Goal: Information Seeking & Learning: Learn about a topic

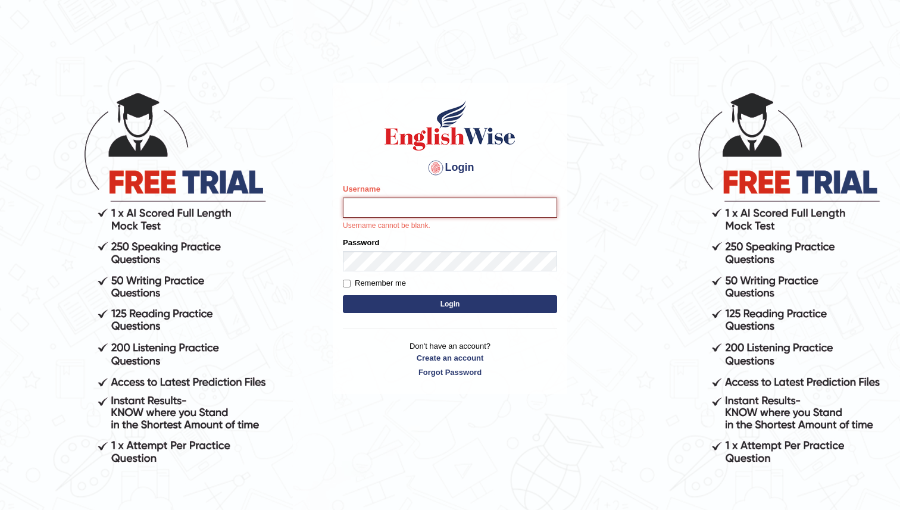
click at [430, 208] on input "Username" at bounding box center [450, 208] width 214 height 20
type input "maratais_parramatta"
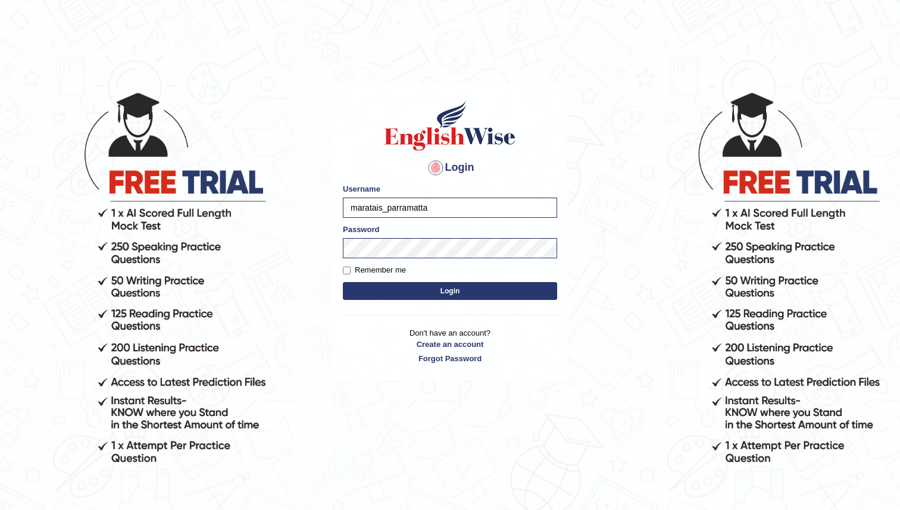
click at [463, 291] on button "Login" at bounding box center [450, 291] width 214 height 18
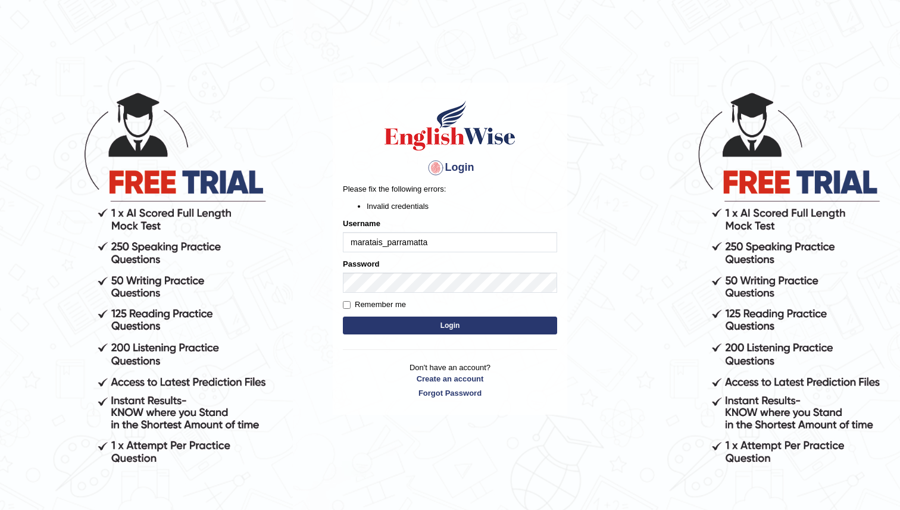
click at [455, 332] on button "Login" at bounding box center [450, 326] width 214 height 18
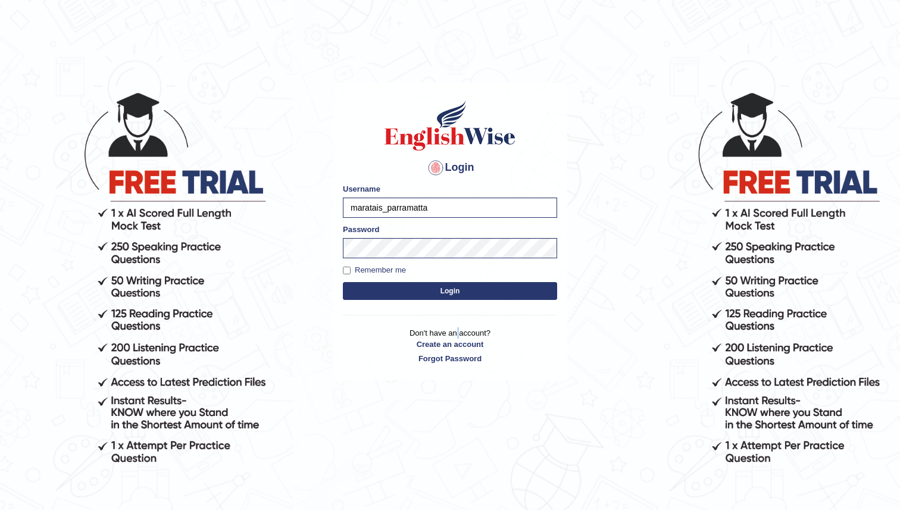
click at [455, 332] on p "Don't have an account? Create an account Forgot Password" at bounding box center [450, 345] width 214 height 37
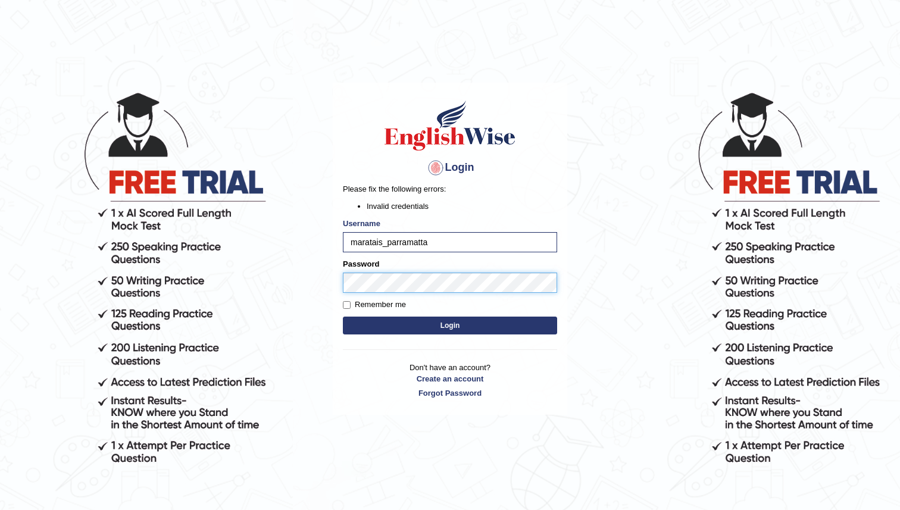
click at [292, 278] on body "Login Please fix the following errors: Invalid credentials Username maratais_pa…" at bounding box center [450, 300] width 900 height 510
click at [363, 328] on button "Login" at bounding box center [450, 326] width 214 height 18
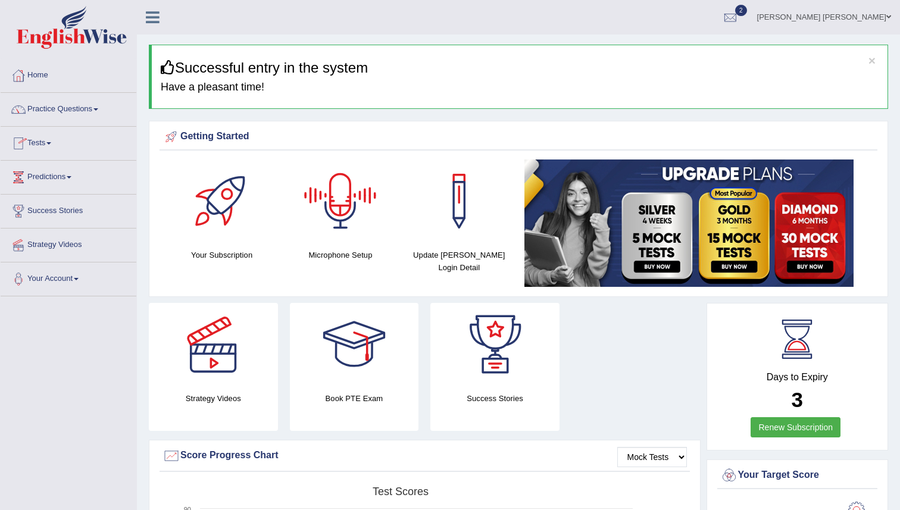
click at [359, 233] on div at bounding box center [340, 200] width 83 height 83
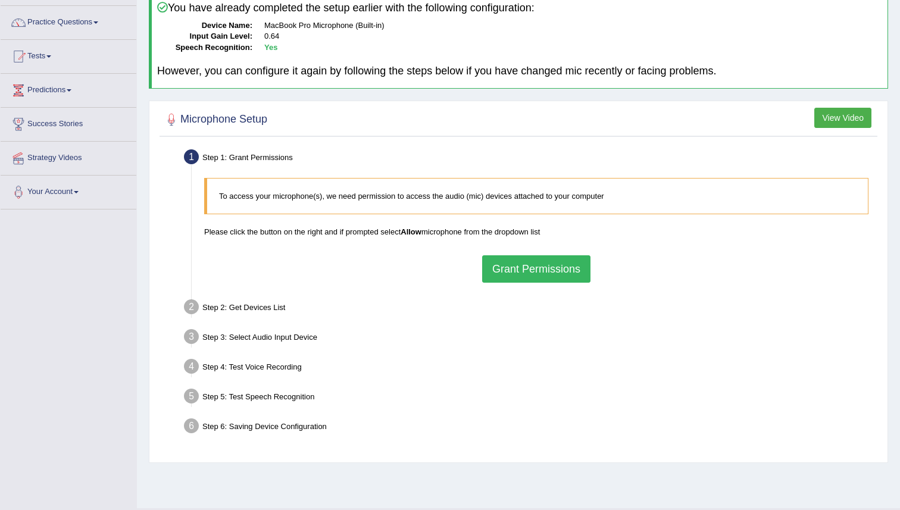
scroll to position [87, 0]
click at [560, 258] on button "Grant Permissions" at bounding box center [536, 268] width 108 height 27
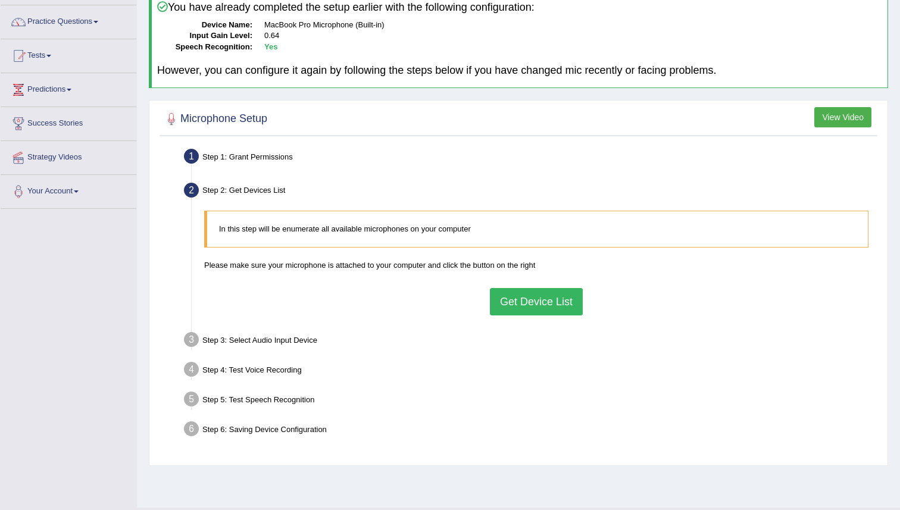
click at [543, 300] on button "Get Device List" at bounding box center [536, 301] width 93 height 27
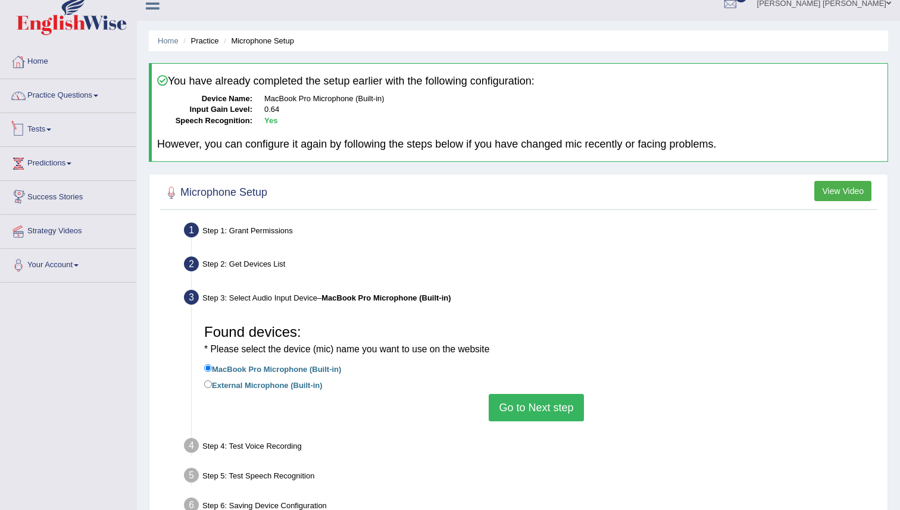
scroll to position [0, 0]
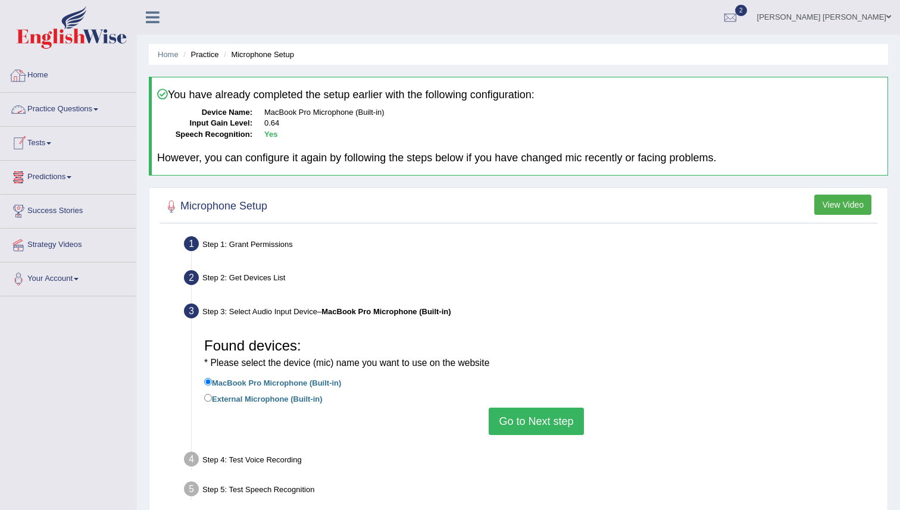
click at [40, 78] on link "Home" at bounding box center [69, 74] width 136 height 30
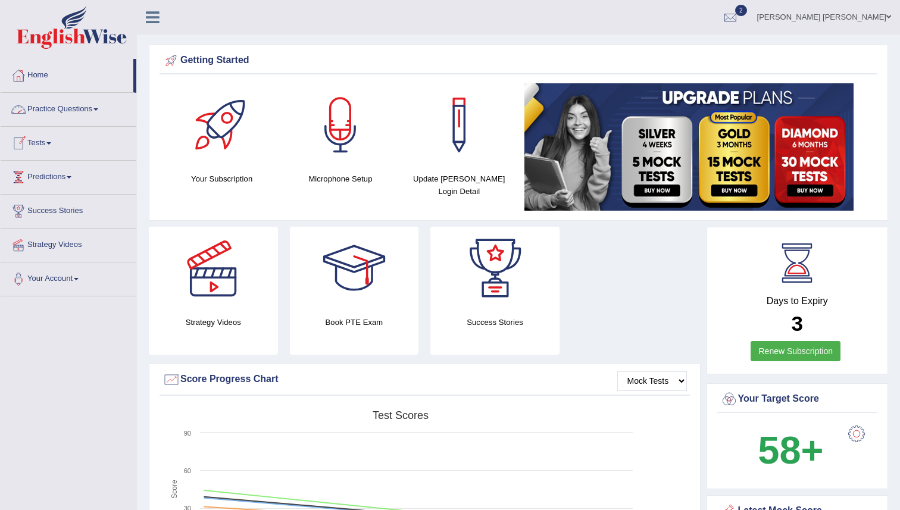
click at [83, 111] on link "Practice Questions" at bounding box center [69, 108] width 136 height 30
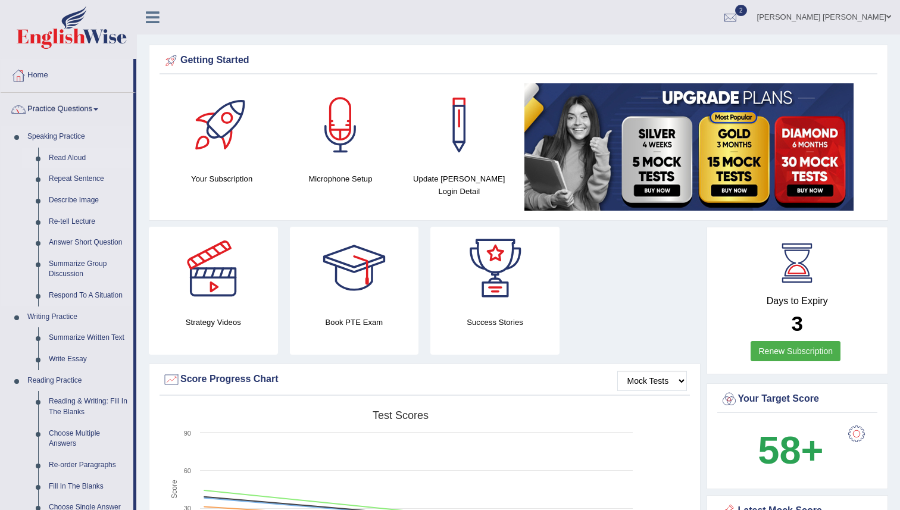
click at [72, 162] on link "Read Aloud" at bounding box center [88, 158] width 90 height 21
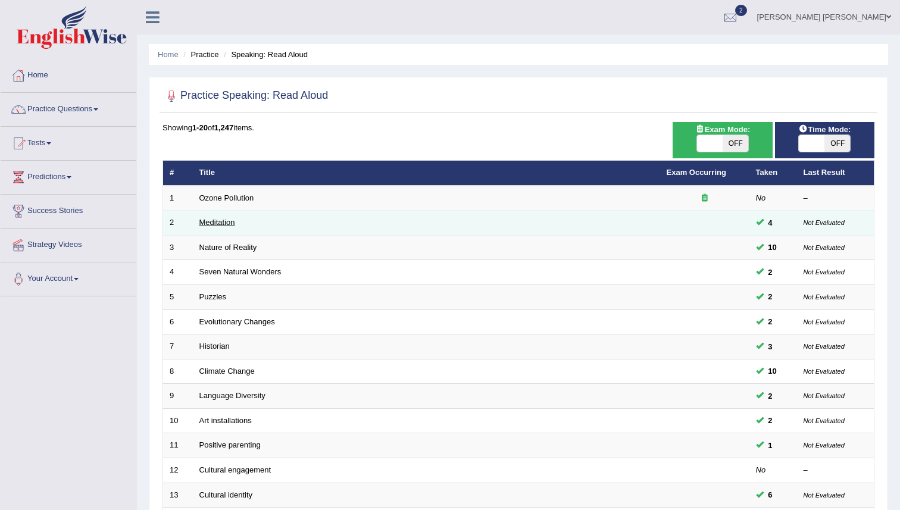
click at [227, 220] on link "Meditation" at bounding box center [217, 222] width 36 height 9
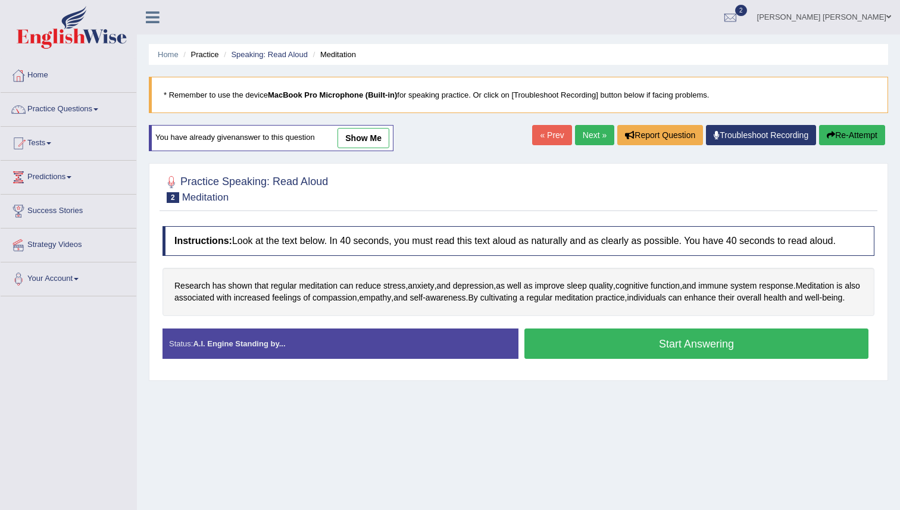
click at [546, 132] on link "« Prev" at bounding box center [551, 135] width 39 height 20
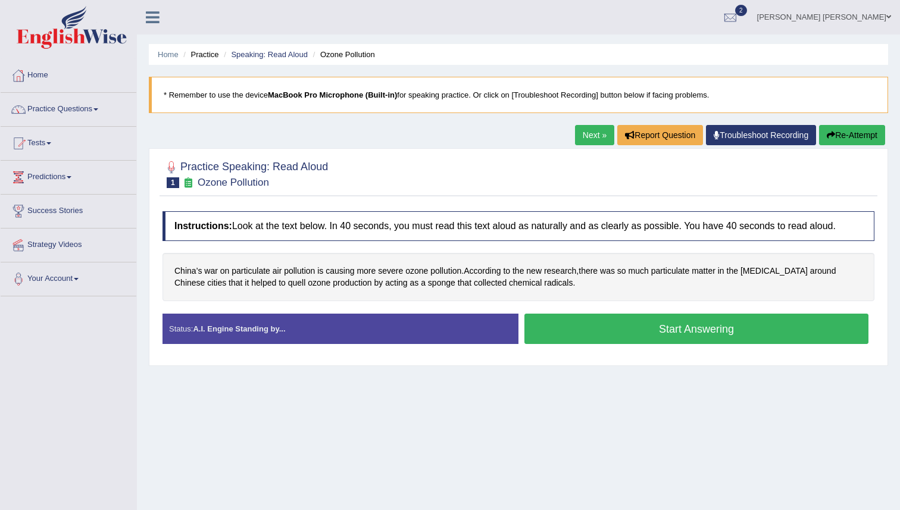
click at [630, 336] on button "Start Answering" at bounding box center [696, 329] width 344 height 30
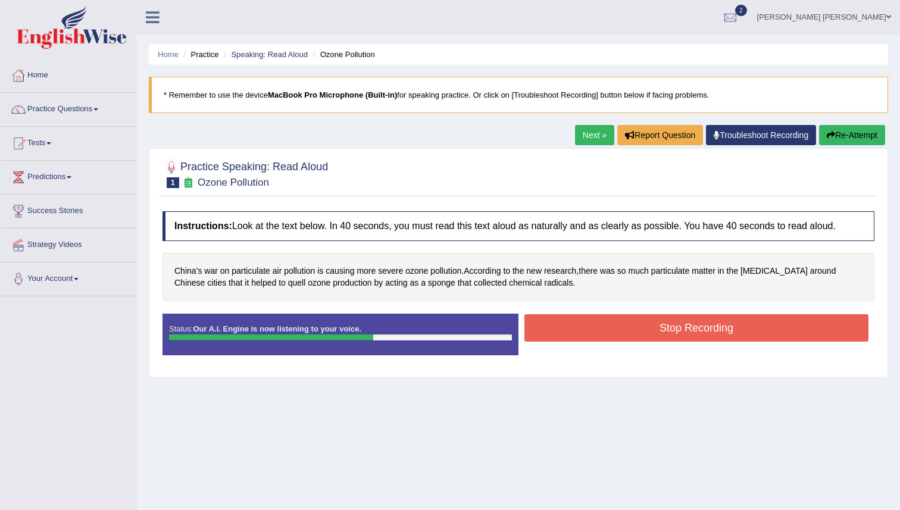
click at [584, 324] on button "Stop Recording" at bounding box center [696, 327] width 344 height 27
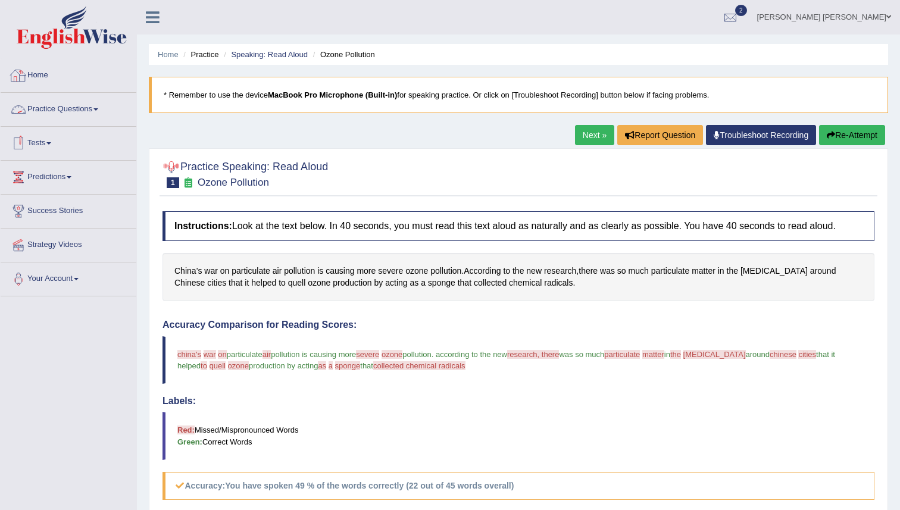
click at [52, 82] on link "Home" at bounding box center [69, 74] width 136 height 30
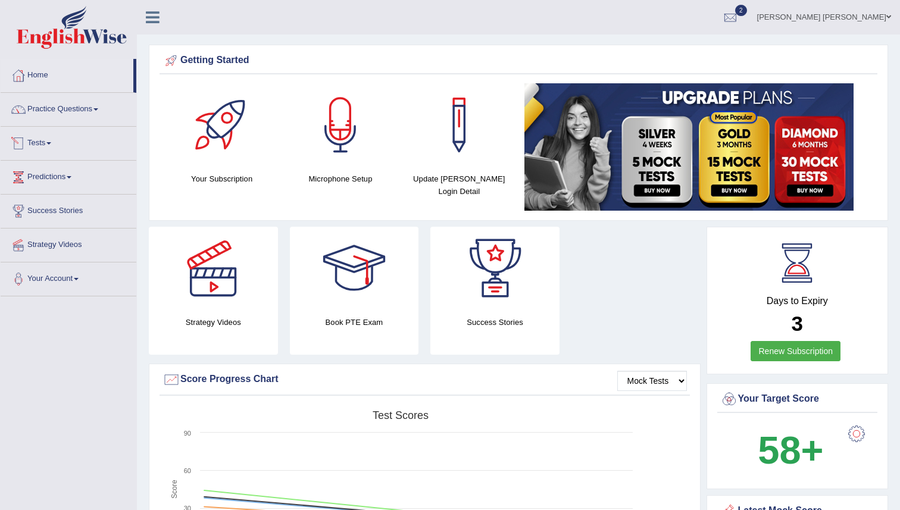
click at [54, 146] on link "Tests" at bounding box center [69, 142] width 136 height 30
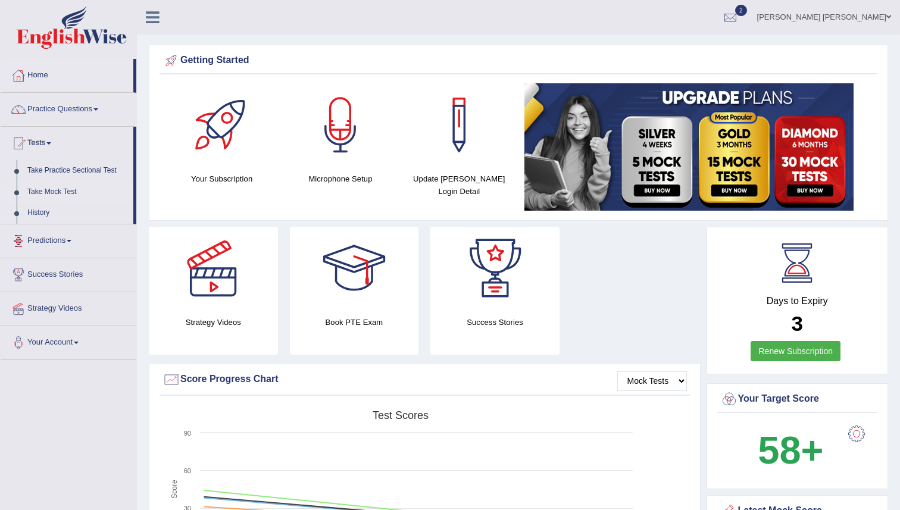
click at [55, 192] on link "Take Mock Test" at bounding box center [77, 191] width 111 height 21
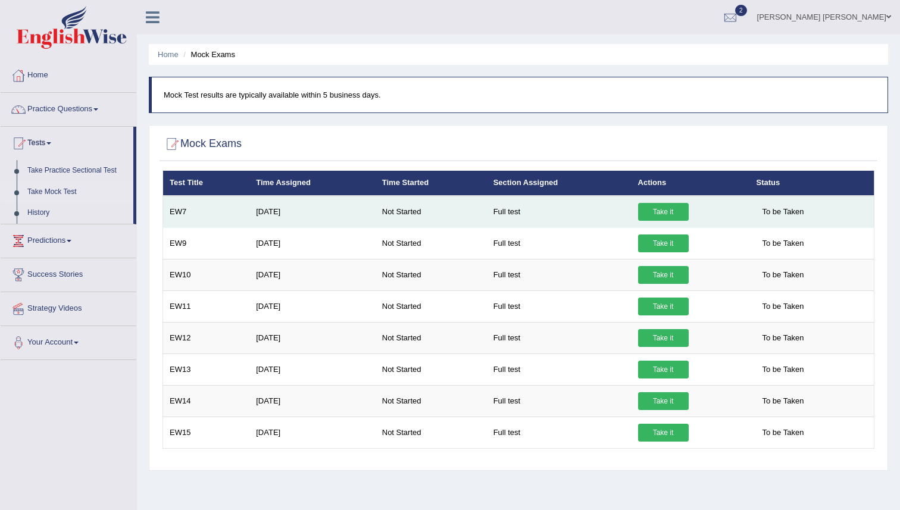
click at [654, 217] on link "Take it" at bounding box center [663, 212] width 51 height 18
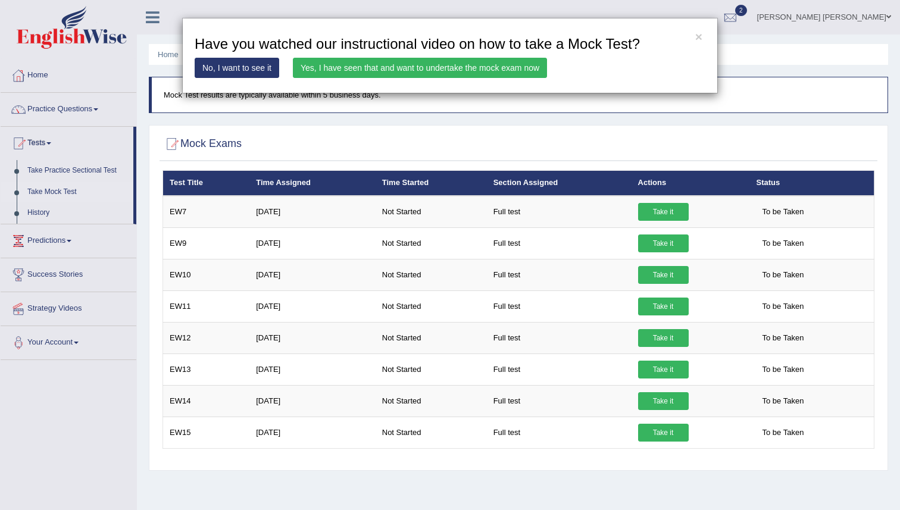
click at [430, 70] on link "Yes, I have seen that and want to undertake the mock exam now" at bounding box center [420, 68] width 254 height 20
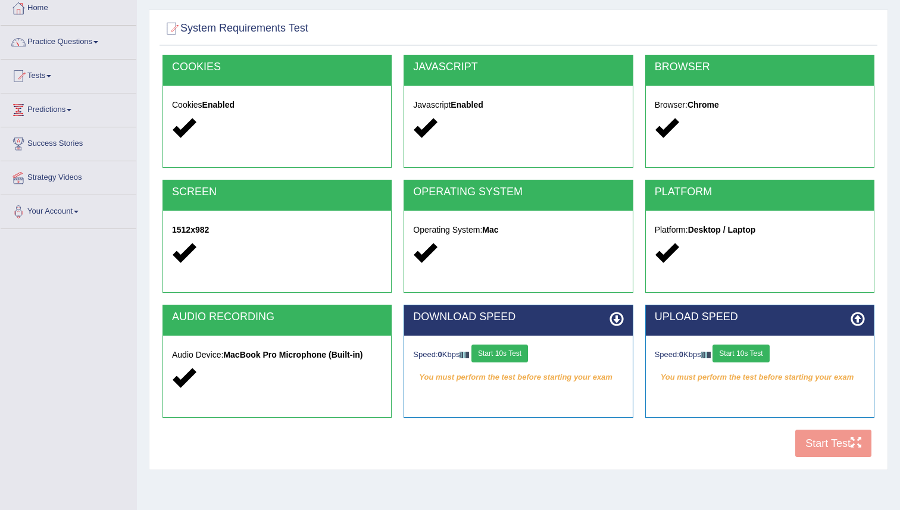
scroll to position [68, 0]
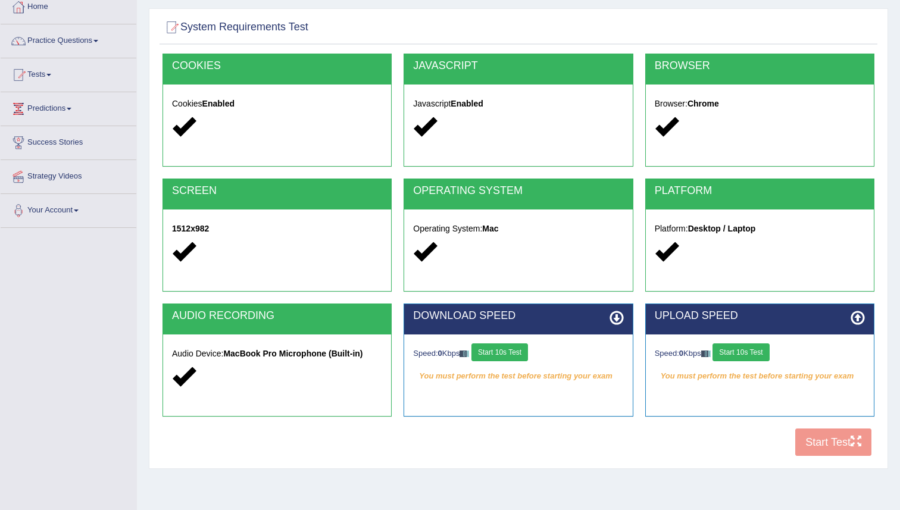
click at [499, 351] on button "Start 10s Test" at bounding box center [499, 352] width 57 height 18
click at [750, 356] on button "Start 10s Test" at bounding box center [740, 352] width 57 height 18
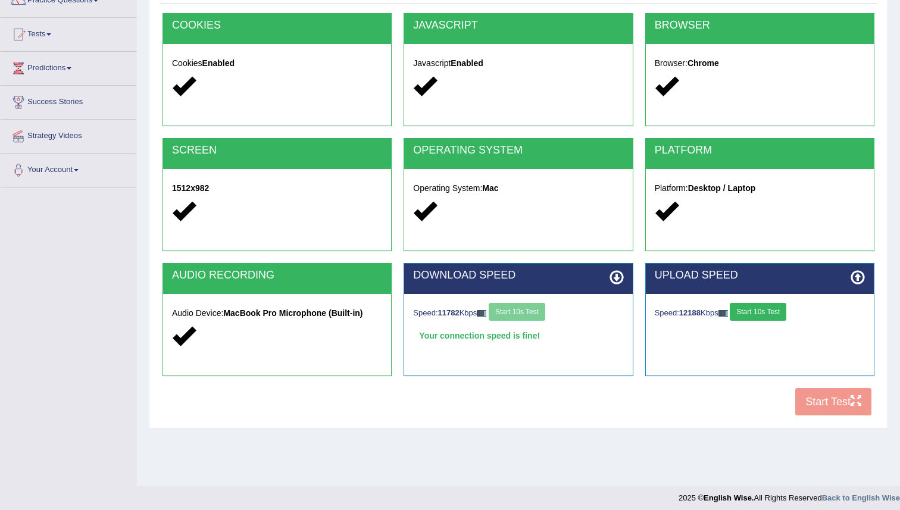
scroll to position [115, 0]
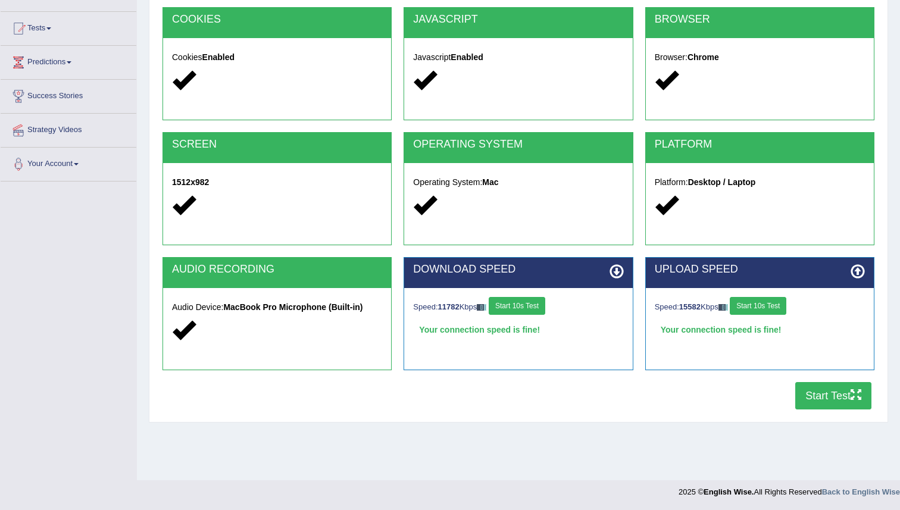
click at [822, 399] on button "Start Test" at bounding box center [833, 395] width 76 height 27
